Goal: Entertainment & Leisure: Consume media (video, audio)

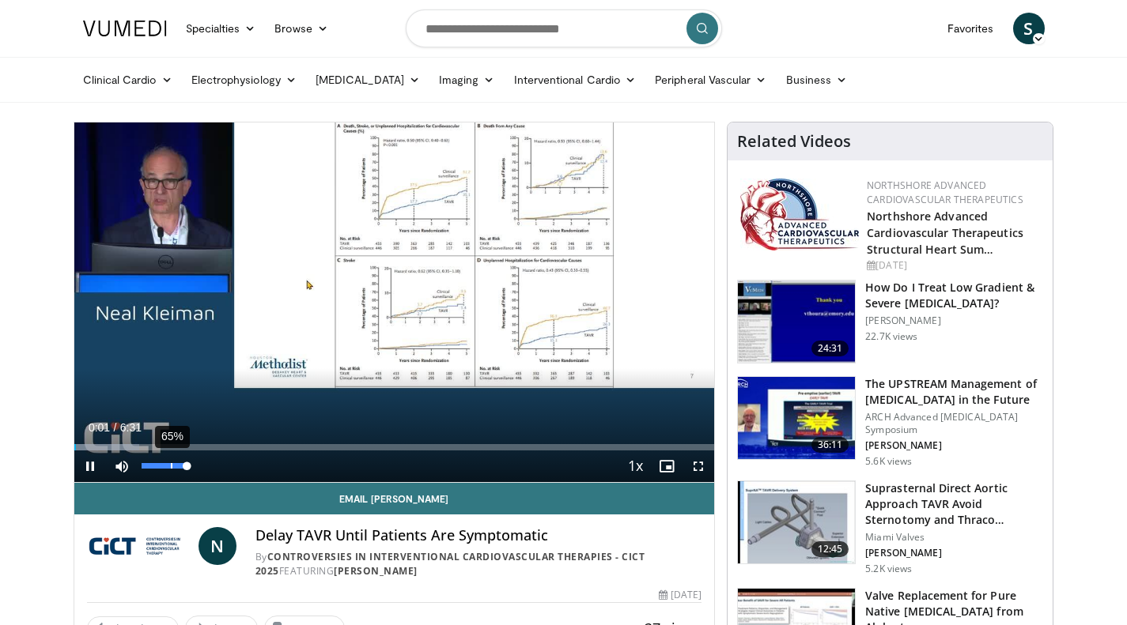
click at [170, 462] on div "65%" at bounding box center [164, 467] width 55 height 32
click at [164, 462] on div "51%" at bounding box center [164, 467] width 55 height 32
drag, startPoint x: 183, startPoint y: 466, endPoint x: 169, endPoint y: 466, distance: 14.3
click at [169, 466] on div "Volume Level" at bounding box center [156, 466] width 28 height 6
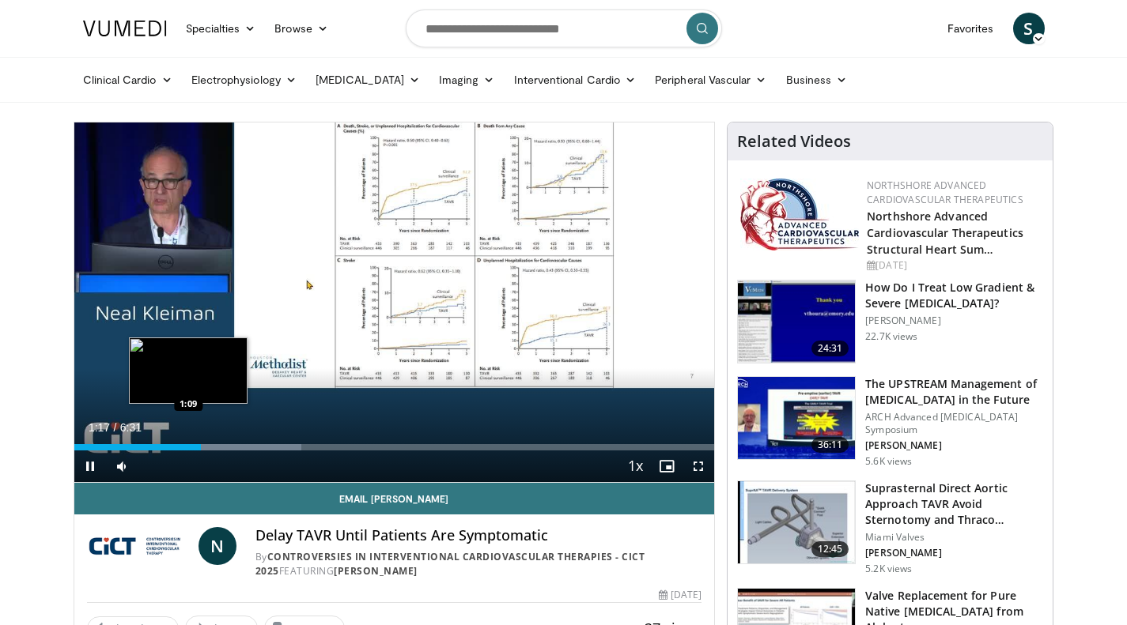
click at [188, 444] on div "Loaded : 35.50% 1:17 1:09" at bounding box center [394, 443] width 640 height 15
click at [174, 444] on div "Loaded : 35.50% 1:01 1:01" at bounding box center [394, 443] width 640 height 15
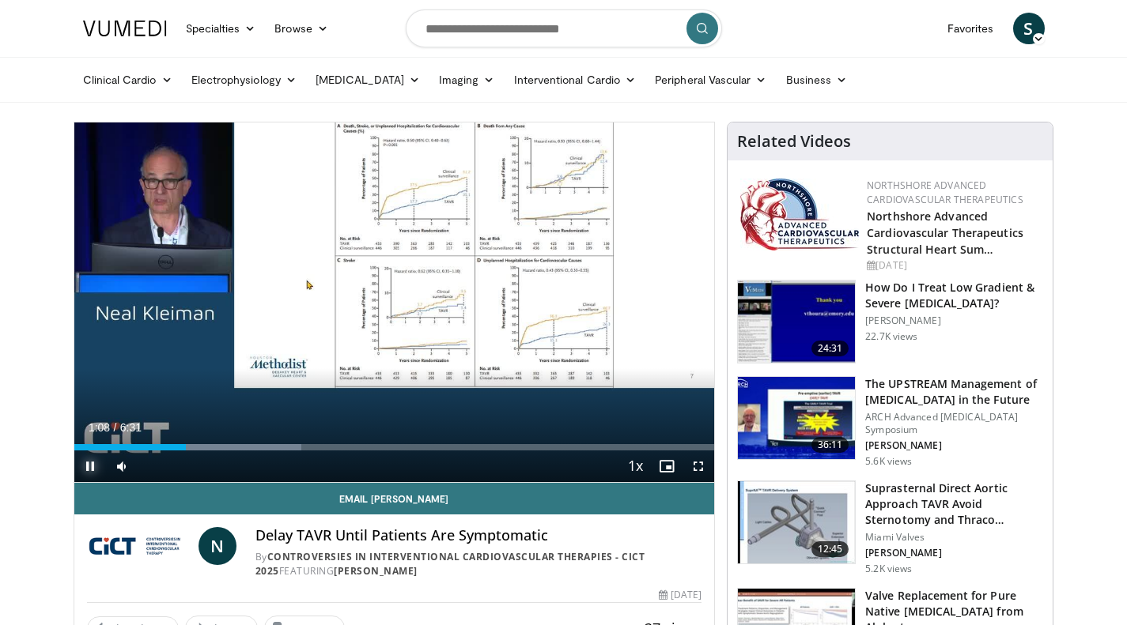
click at [92, 461] on span "Video Player" at bounding box center [90, 467] width 32 height 32
click at [701, 463] on span "Video Player" at bounding box center [698, 467] width 32 height 32
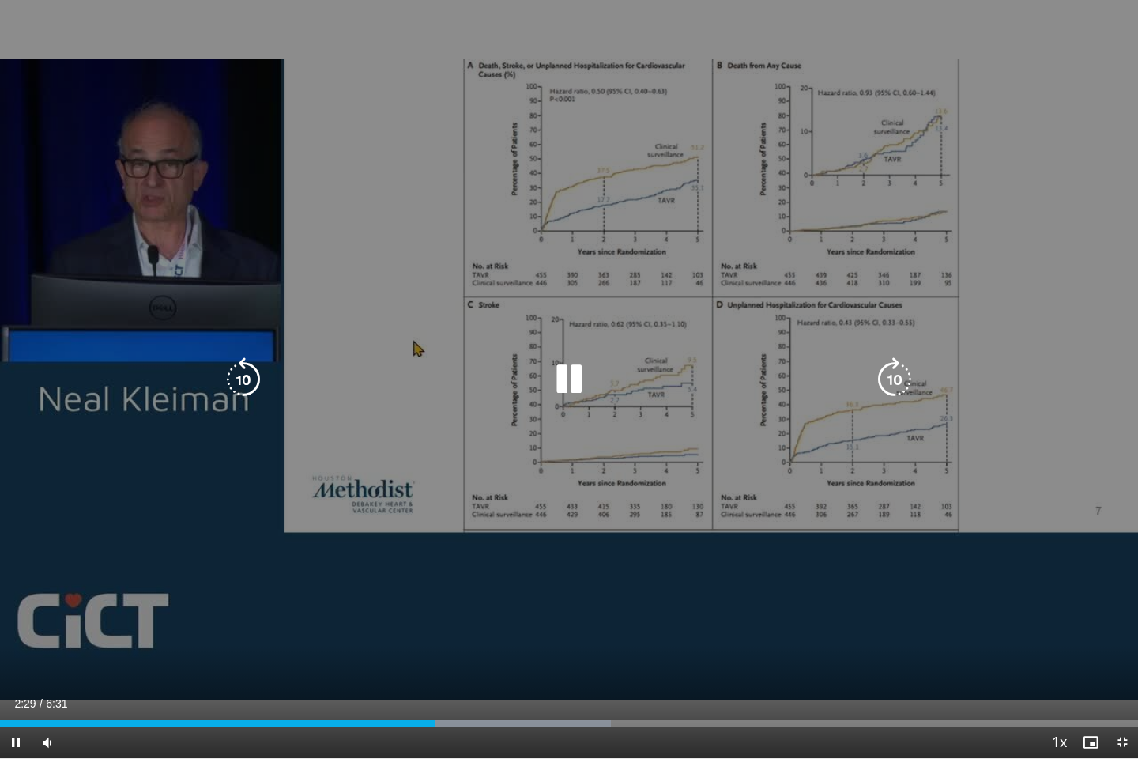
click at [568, 372] on icon "Video Player" at bounding box center [569, 379] width 44 height 44
click at [572, 383] on icon "Video Player" at bounding box center [569, 379] width 44 height 44
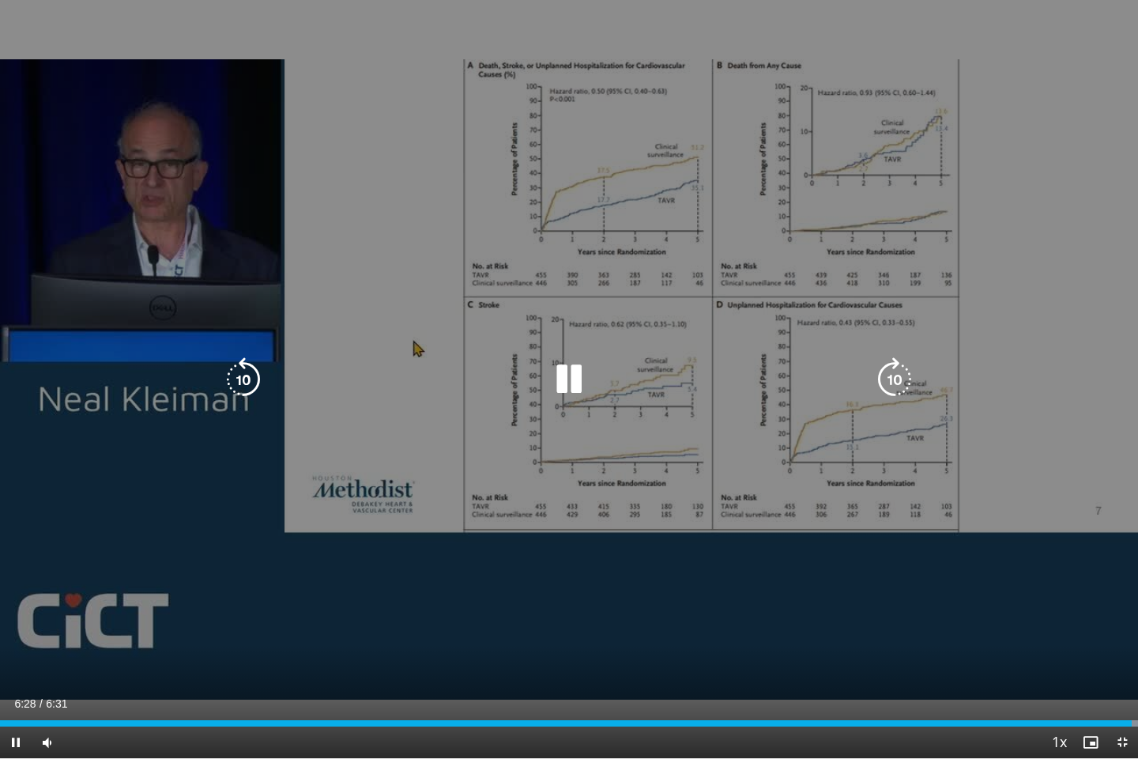
click at [568, 372] on icon "Video Player" at bounding box center [569, 379] width 44 height 44
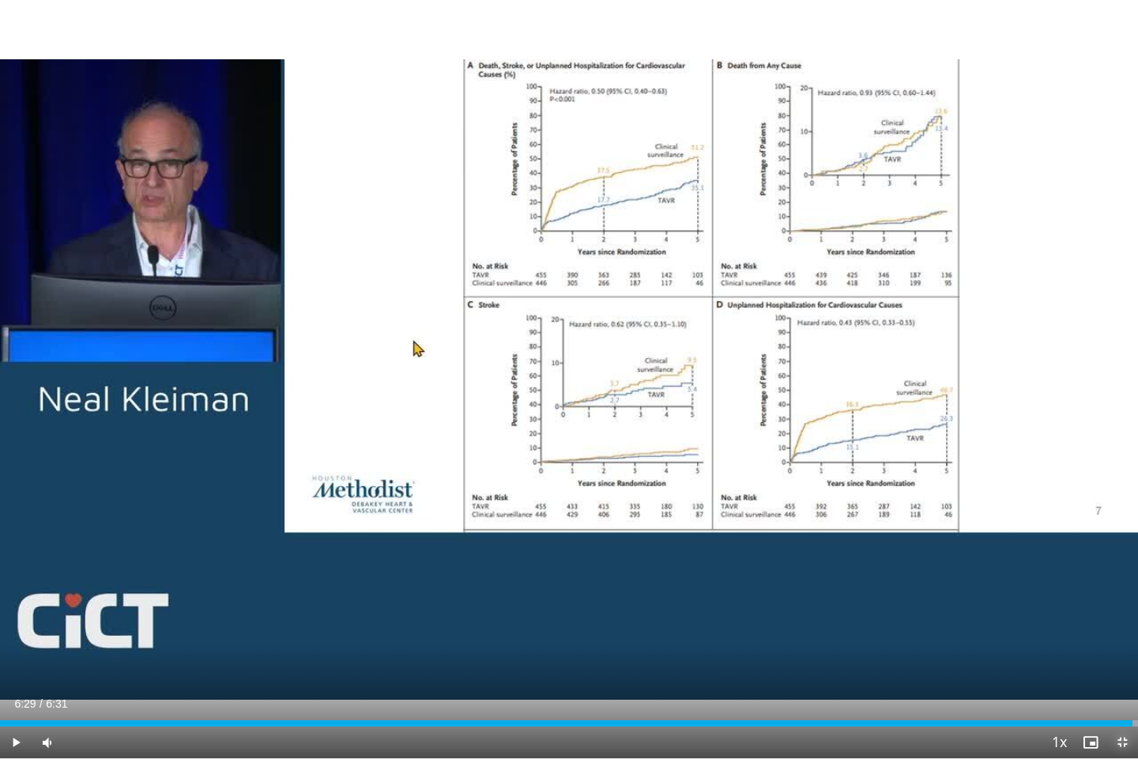
click at [1123, 625] on span "Video Player" at bounding box center [1123, 743] width 32 height 32
